Goal: Task Accomplishment & Management: Use online tool/utility

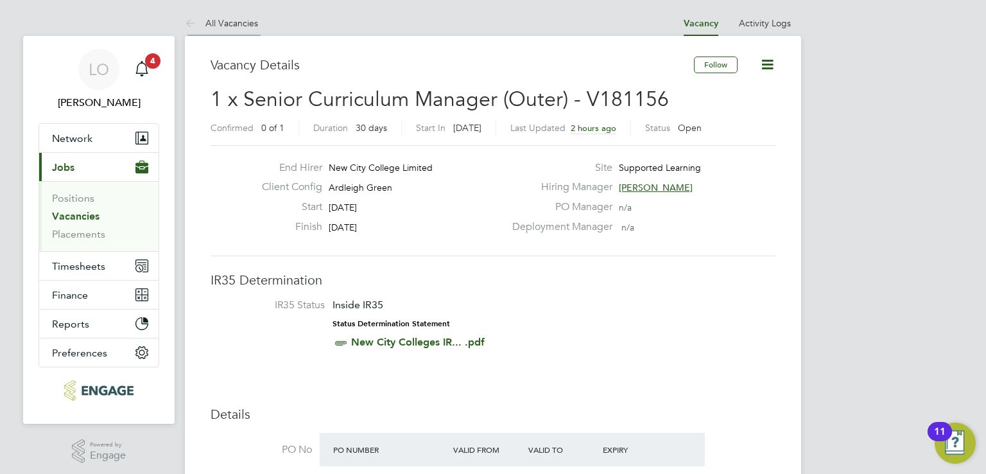
click at [248, 26] on link "All Vacancies" at bounding box center [221, 23] width 73 height 12
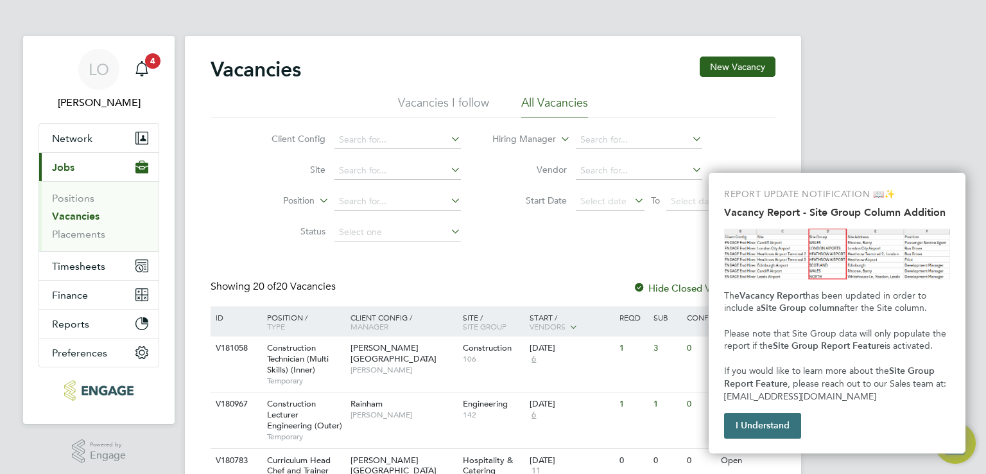
click at [759, 425] on button "I Understand" at bounding box center [762, 426] width 77 height 26
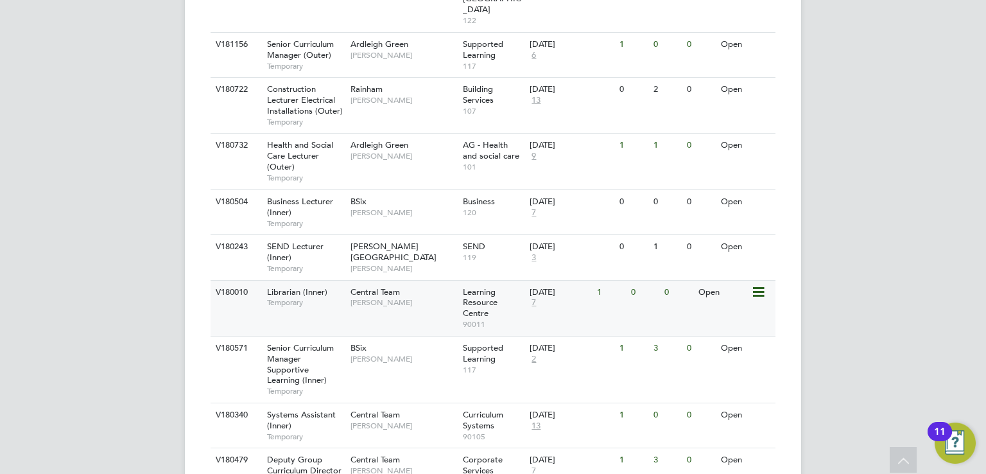
scroll to position [578, 0]
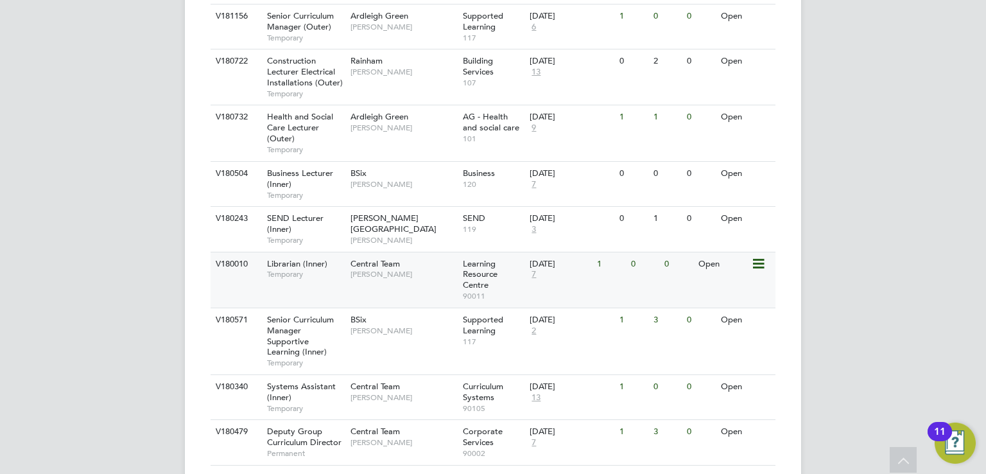
click at [306, 308] on div "Senior Curriculum Manager Supportive Learning (Inner) Temporary" at bounding box center [302, 341] width 90 height 66
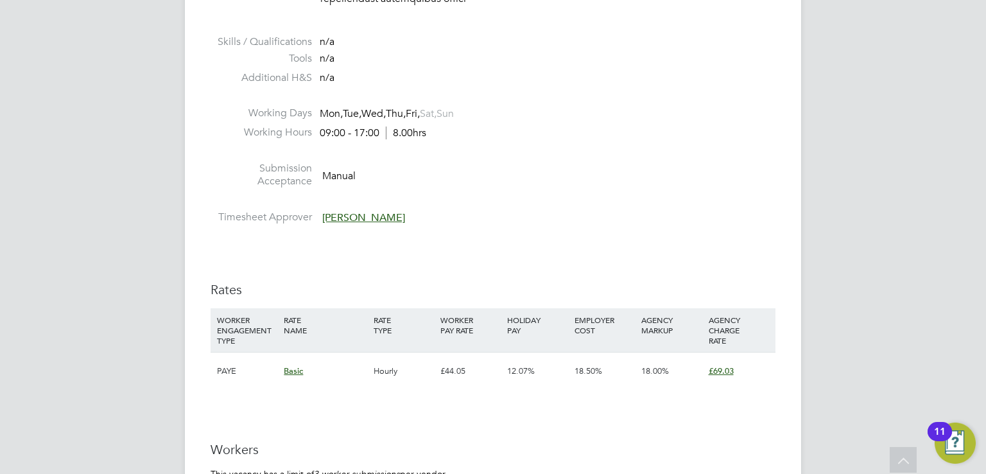
scroll to position [1669, 0]
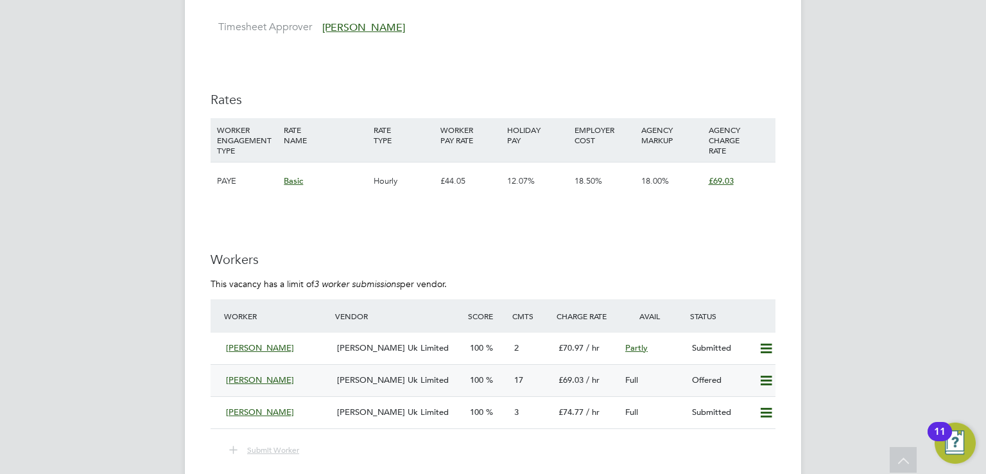
click at [352, 374] on span "[PERSON_NAME] Uk Limited" at bounding box center [393, 379] width 112 height 11
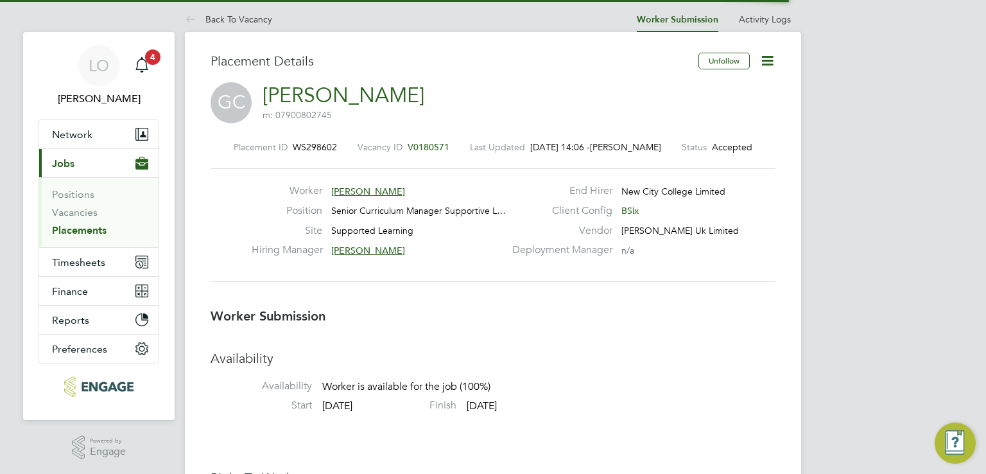
scroll to position [12, 195]
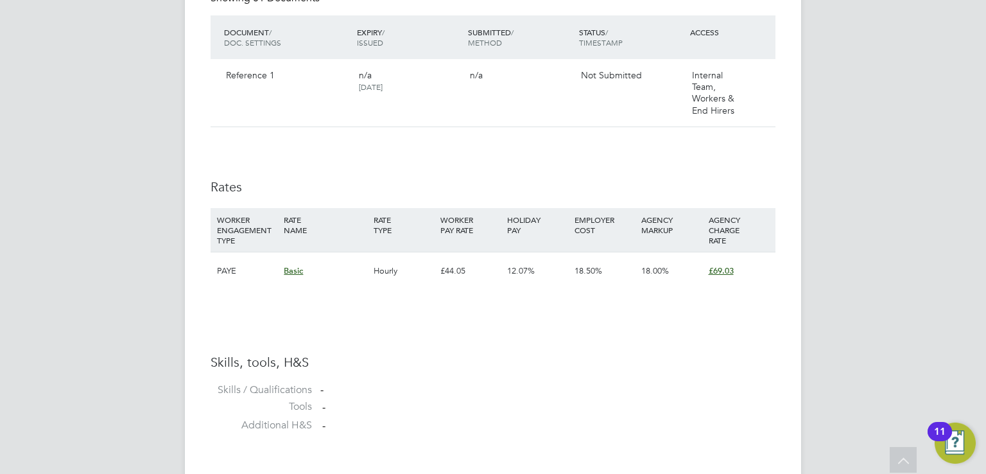
click at [717, 272] on span "£69.03" at bounding box center [721, 270] width 25 height 11
